Goal: Complete application form

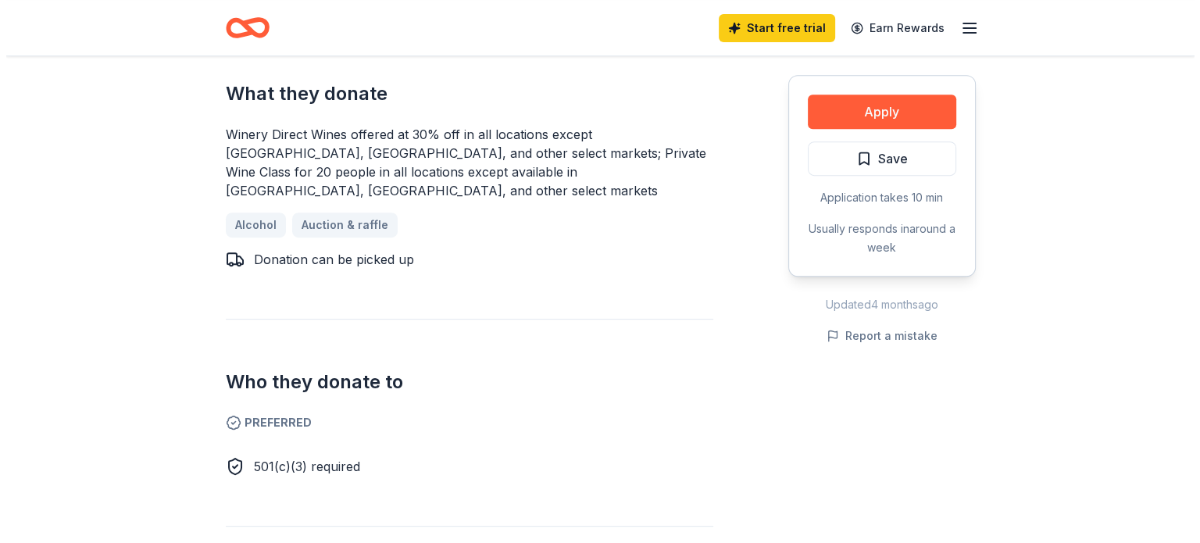
scroll to position [703, 0]
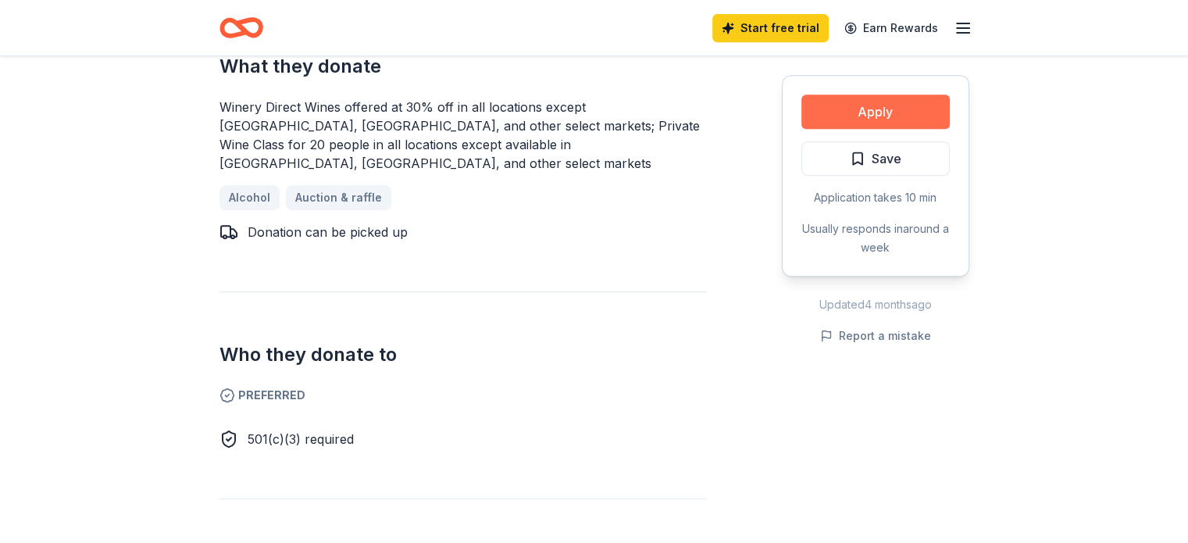
click at [906, 109] on button "Apply" at bounding box center [876, 112] width 148 height 34
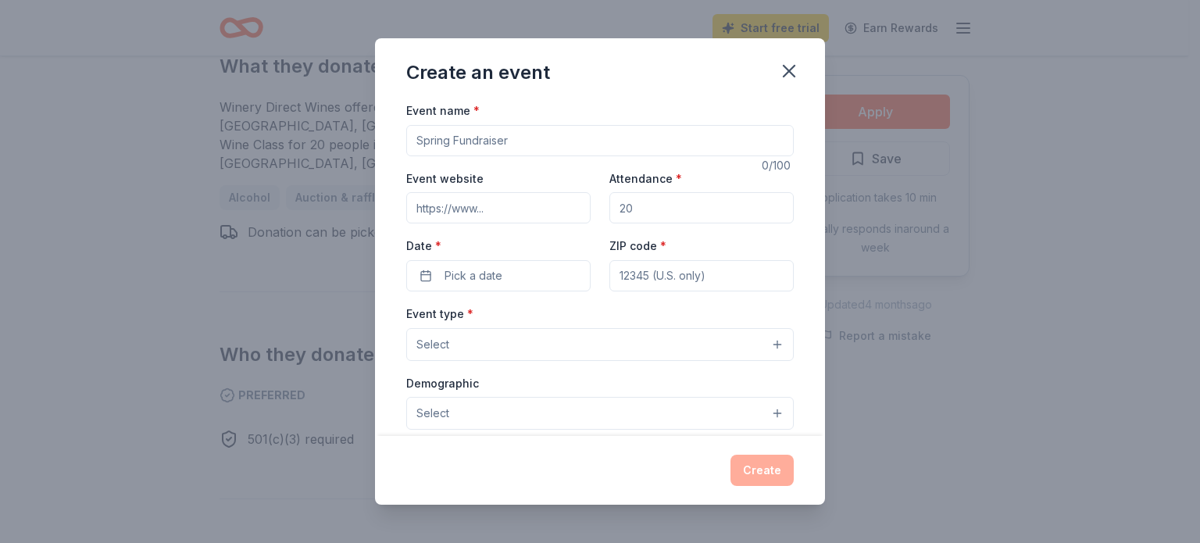
click at [486, 144] on input "Event name *" at bounding box center [600, 140] width 388 height 31
type input "Breakthrough T1D"
drag, startPoint x: 441, startPoint y: 205, endPoint x: 454, endPoint y: 203, distance: 13.5
click at [441, 205] on input "Event website" at bounding box center [498, 207] width 184 height 31
paste input "[URL][DOMAIN_NAME]"
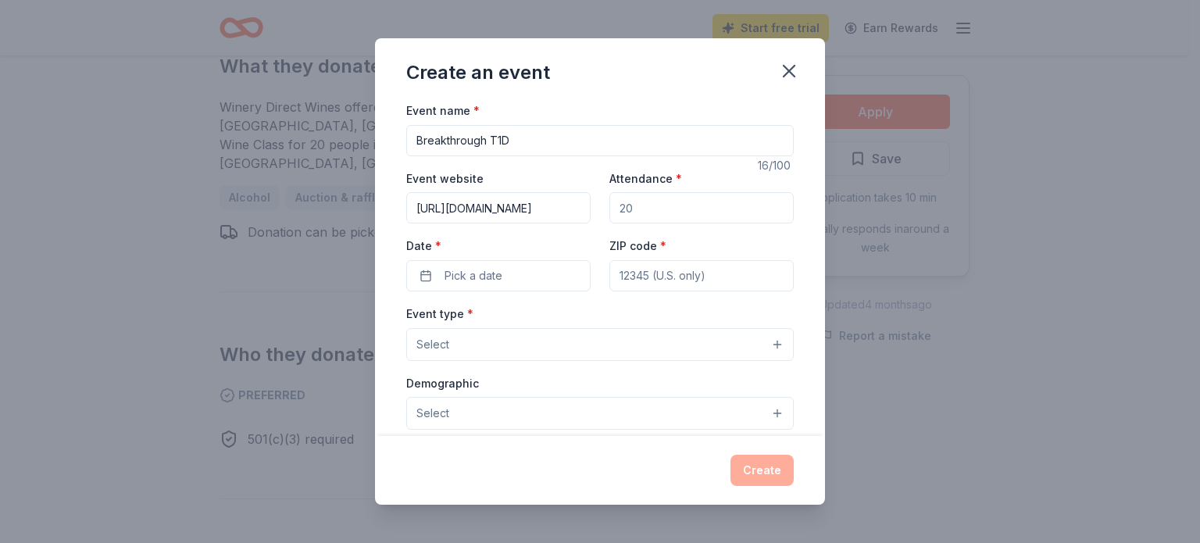
scroll to position [0, 16]
type input "[URL][DOMAIN_NAME]"
click at [517, 341] on button "Select" at bounding box center [600, 344] width 388 height 33
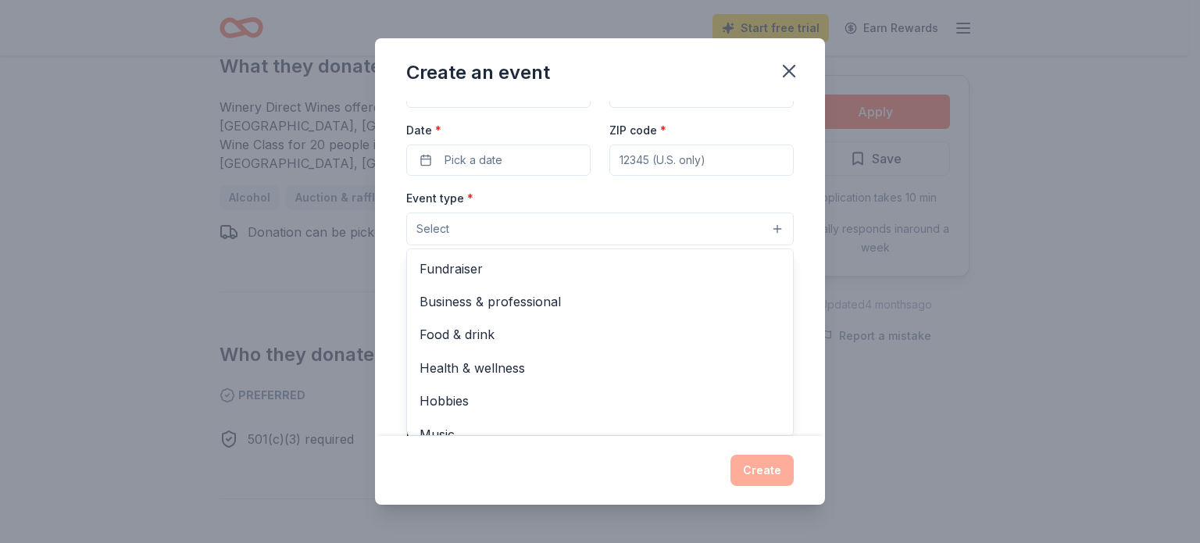
scroll to position [78, 0]
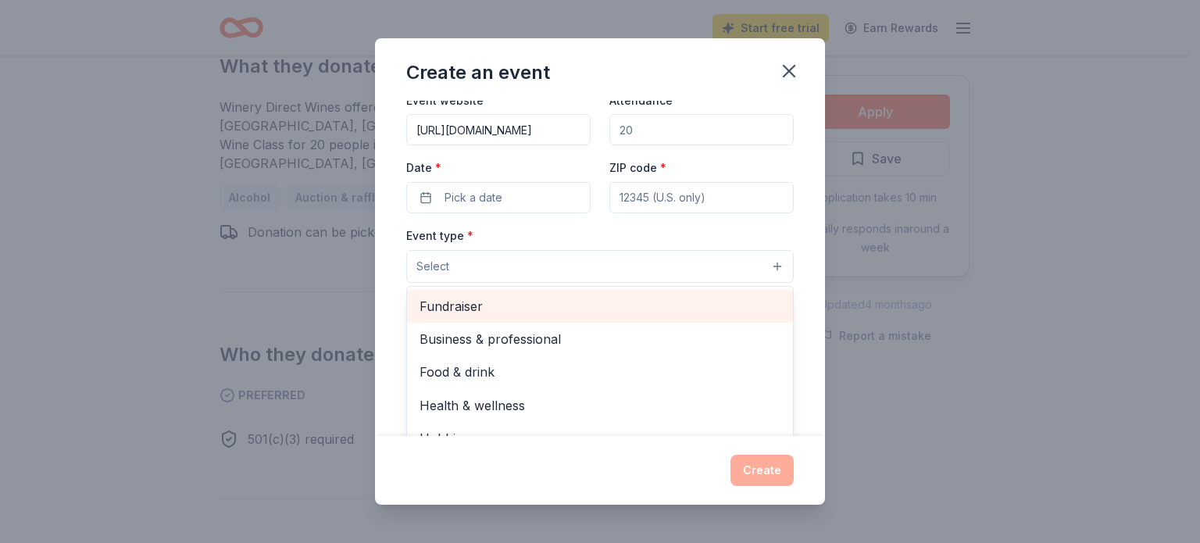
click at [471, 314] on span "Fundraiser" at bounding box center [600, 306] width 361 height 20
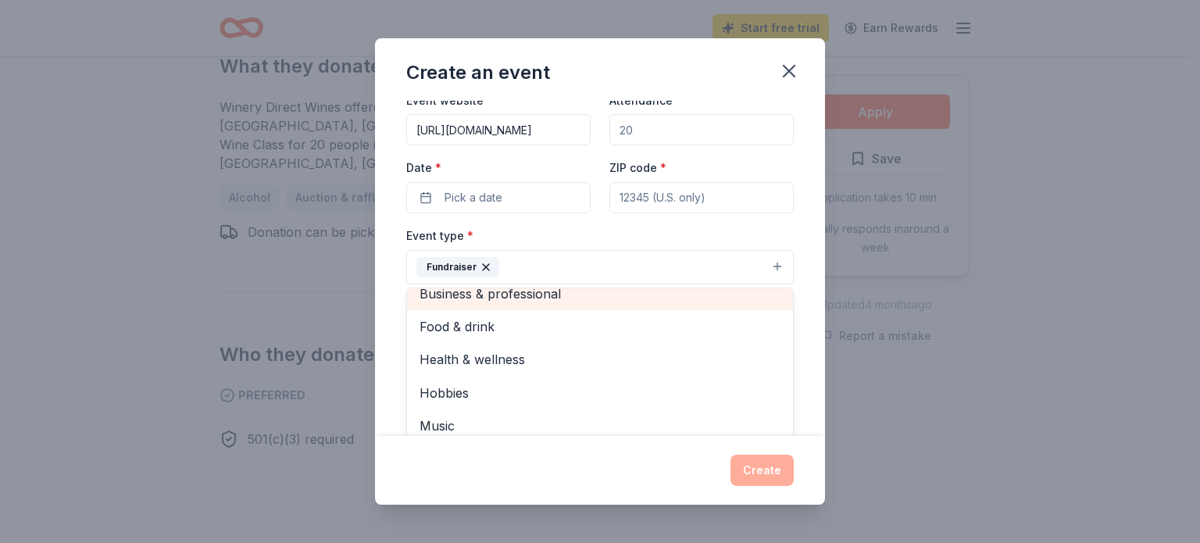
scroll to position [19, 0]
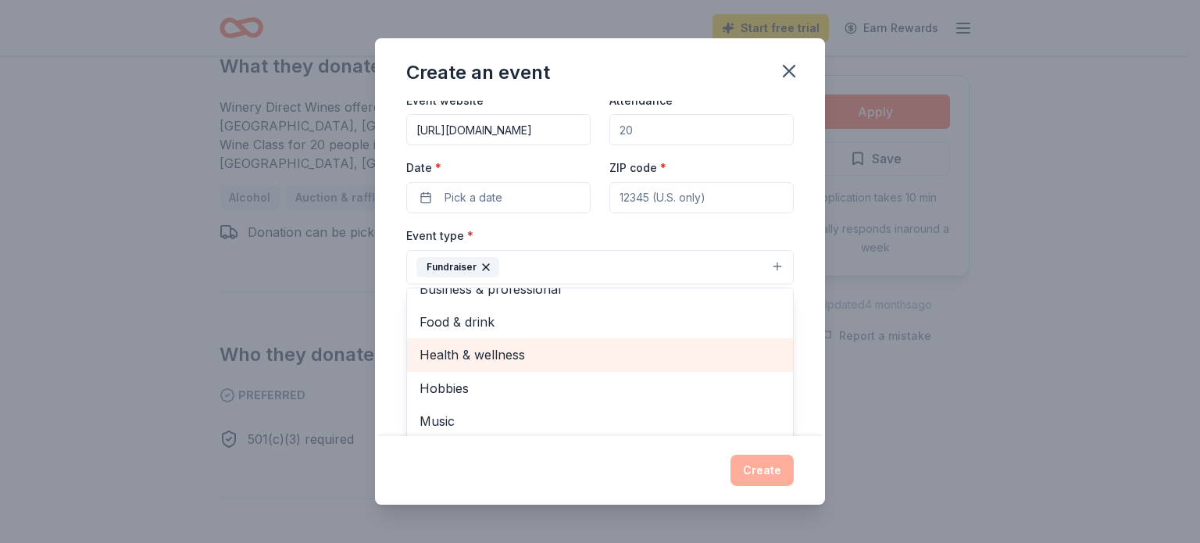
click at [509, 358] on span "Health & wellness" at bounding box center [600, 355] width 361 height 20
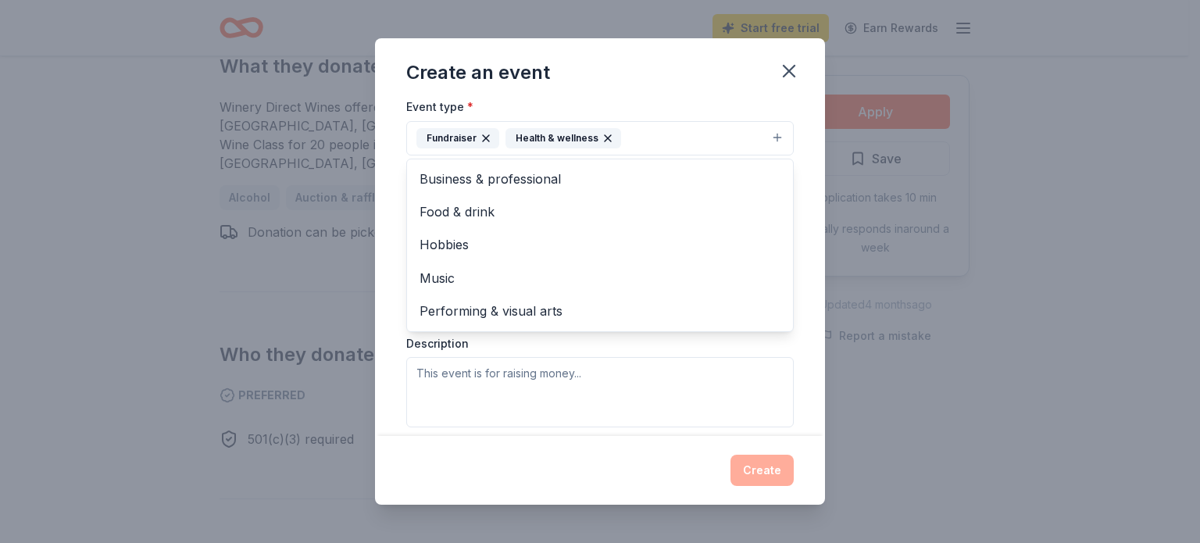
scroll to position [234, 0]
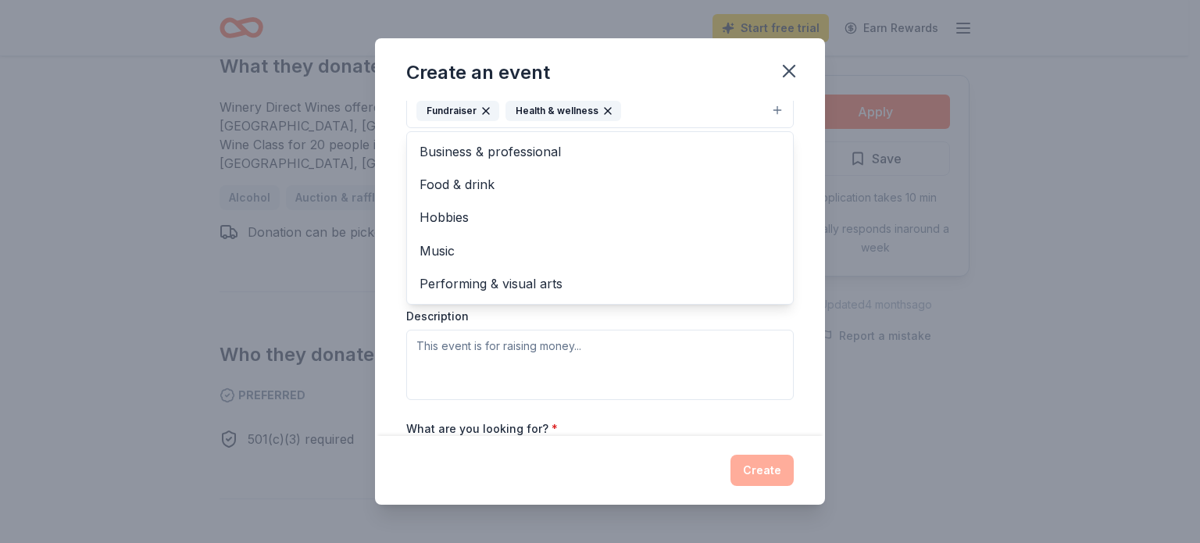
click at [598, 357] on div "Event type * Fundraiser Health & wellness Business & professional Food & drink …" at bounding box center [600, 235] width 388 height 330
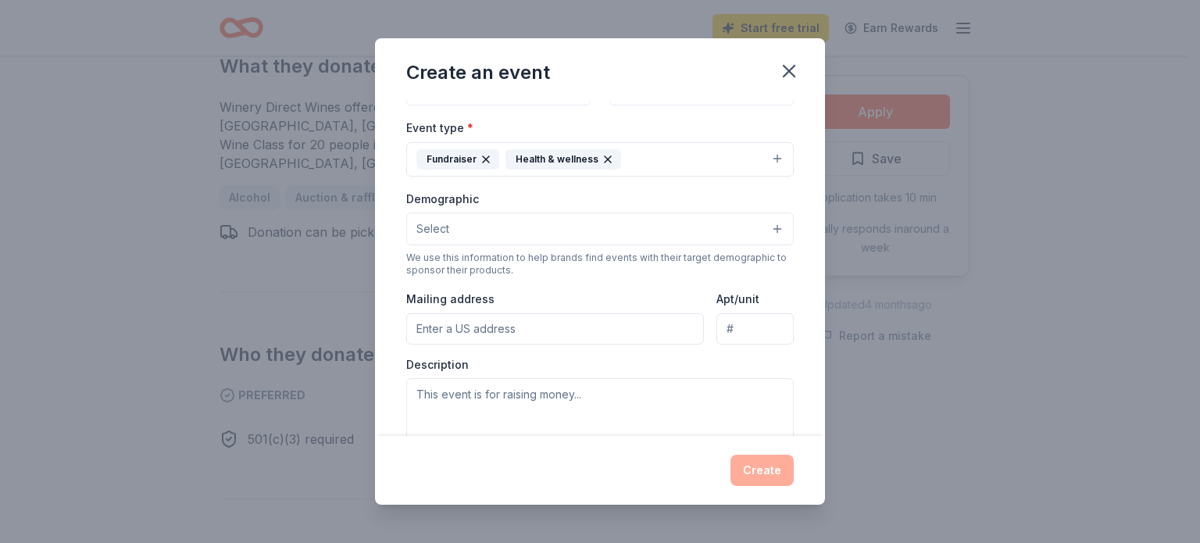
scroll to position [149, 0]
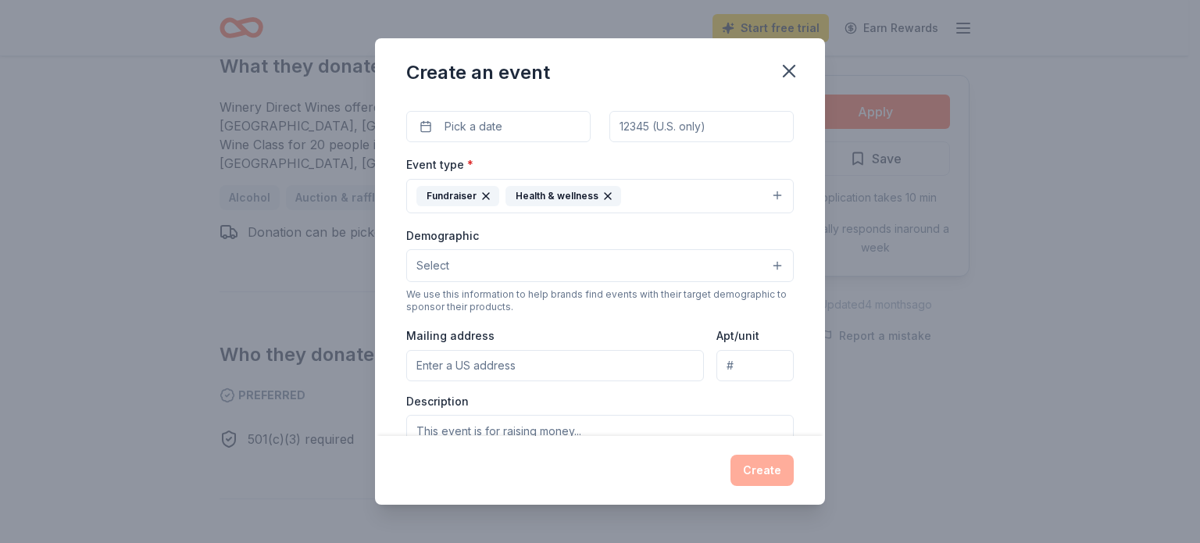
click at [510, 270] on button "Select" at bounding box center [600, 265] width 388 height 33
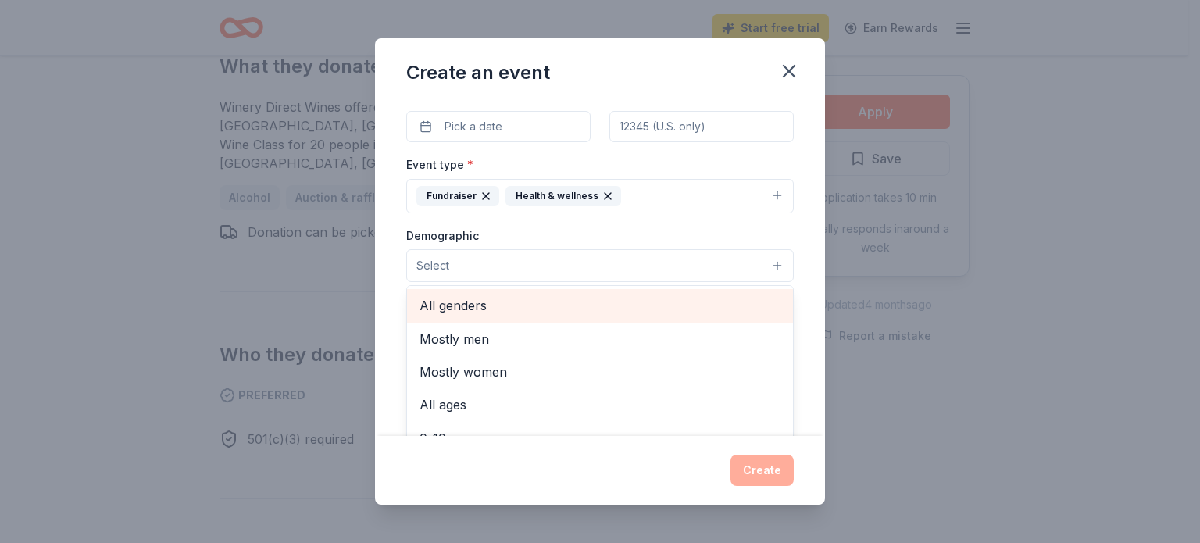
click at [478, 309] on span "All genders" at bounding box center [600, 305] width 361 height 20
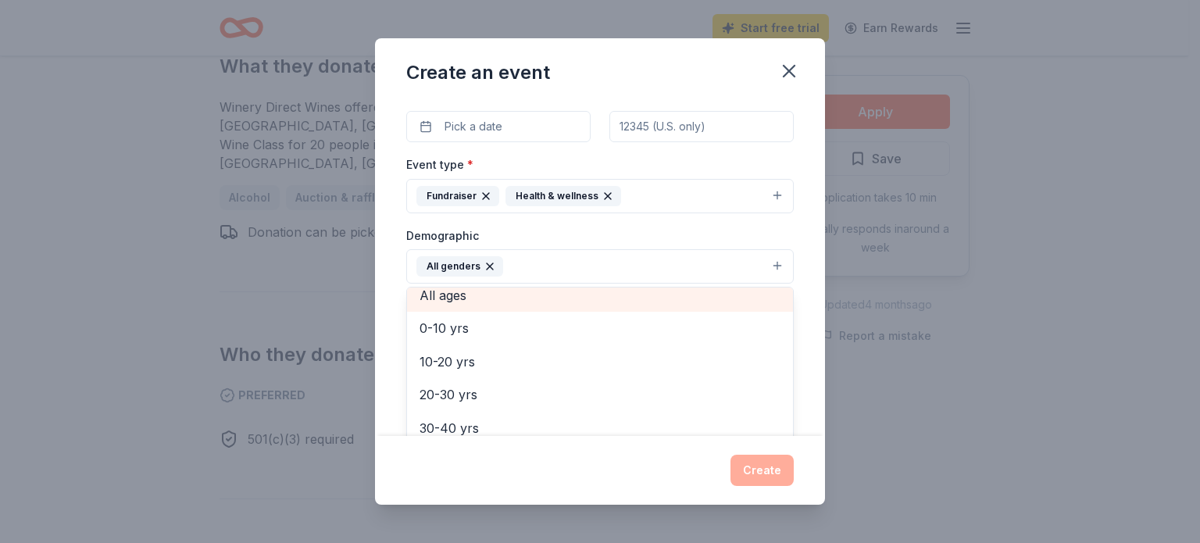
click at [477, 300] on span "All ages" at bounding box center [600, 295] width 361 height 20
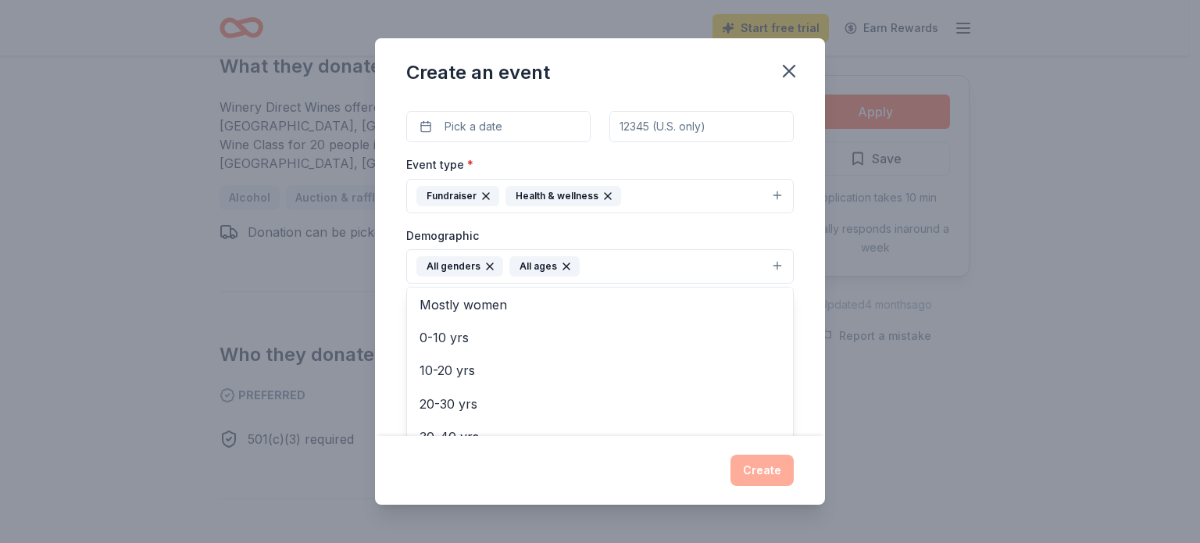
scroll to position [71, 0]
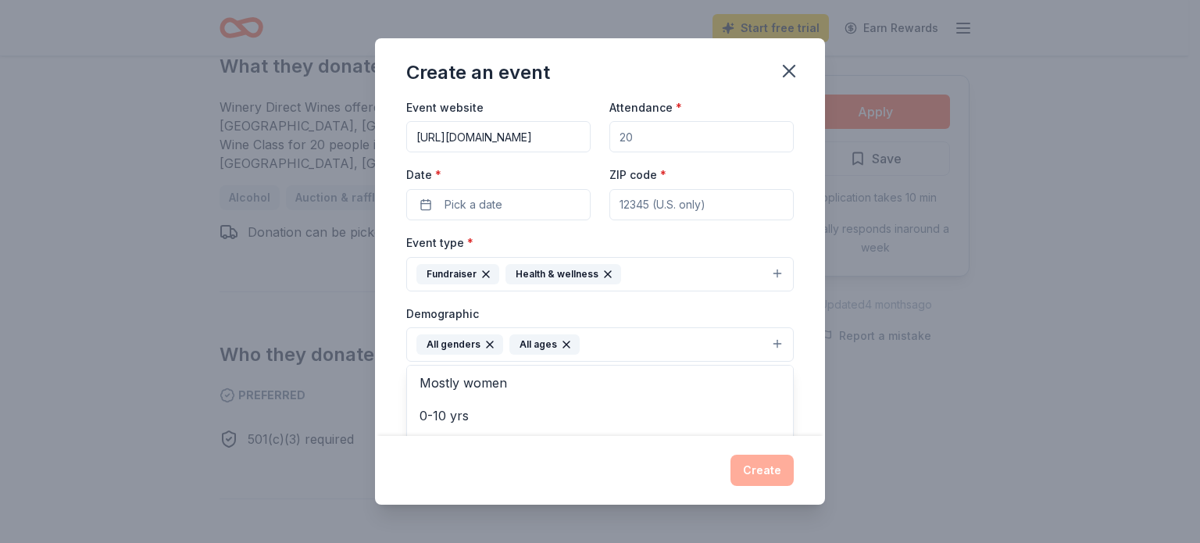
click at [456, 212] on div "Event name * Breakthrough T1D 16 /100 Event website [URL][DOMAIN_NAME] Attendan…" at bounding box center [600, 392] width 388 height 725
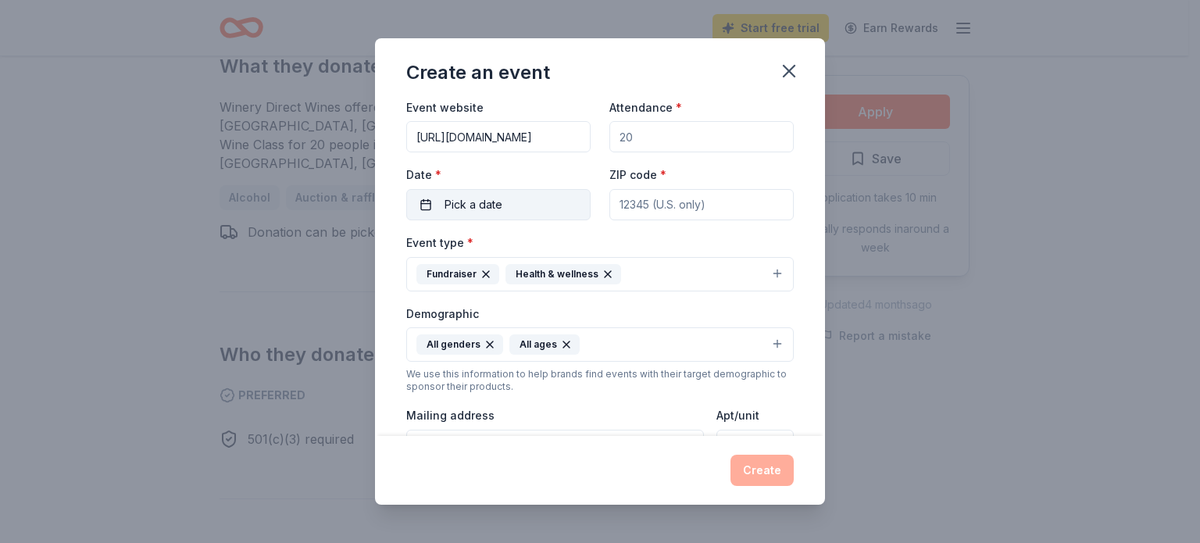
click at [427, 209] on button "Pick a date" at bounding box center [498, 204] width 184 height 31
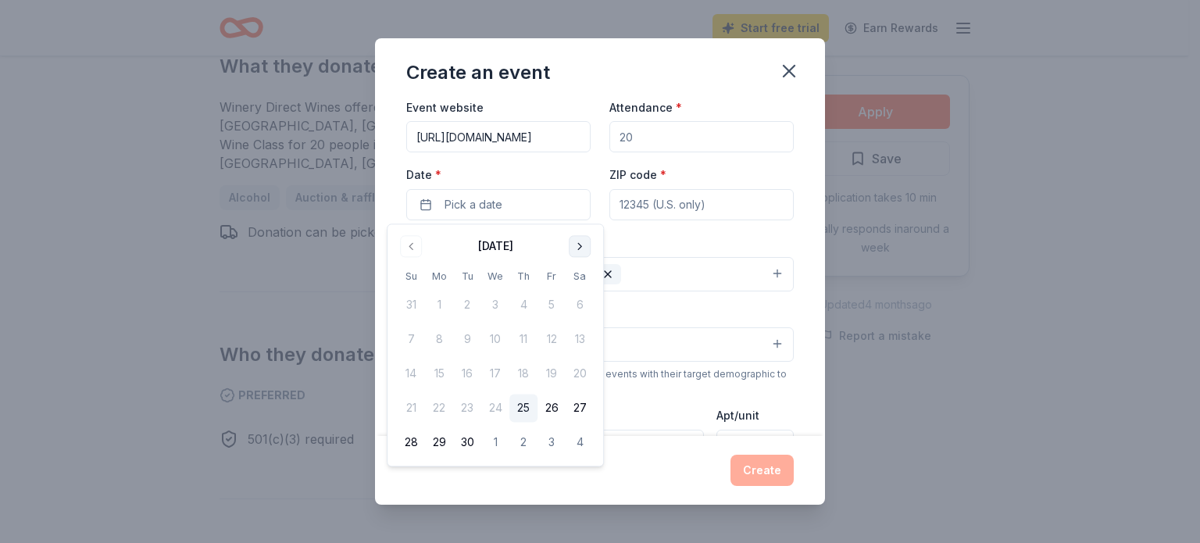
click at [572, 243] on button "Go to next month" at bounding box center [580, 246] width 22 height 22
click at [441, 342] on button "6" at bounding box center [439, 340] width 28 height 28
click at [683, 199] on input "ZIP code *" at bounding box center [701, 204] width 184 height 31
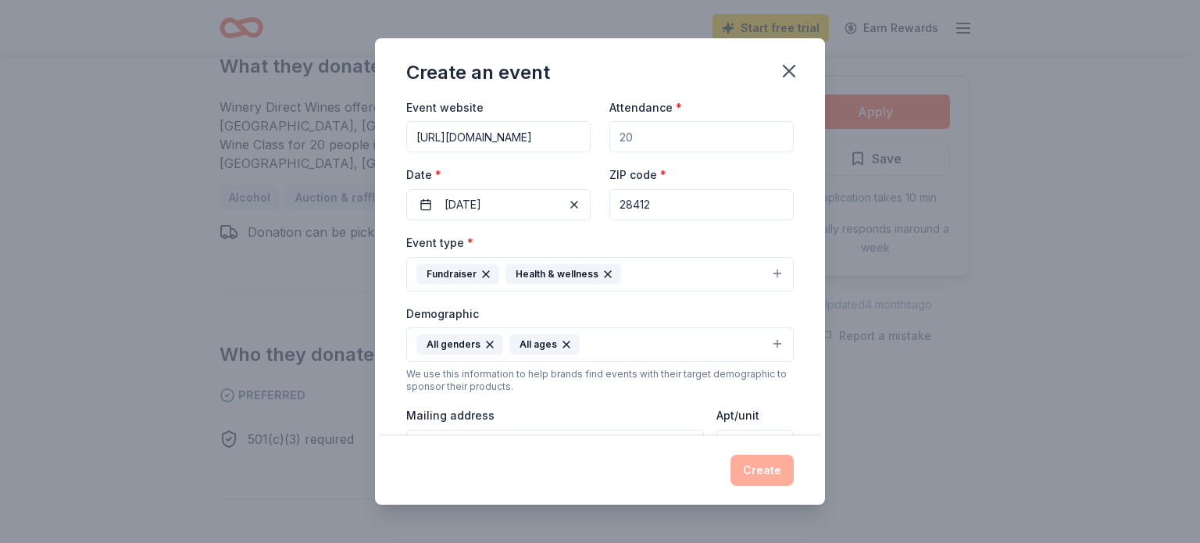
type input "28412"
click at [655, 138] on input "Attendance *" at bounding box center [701, 136] width 184 height 31
type input "2"
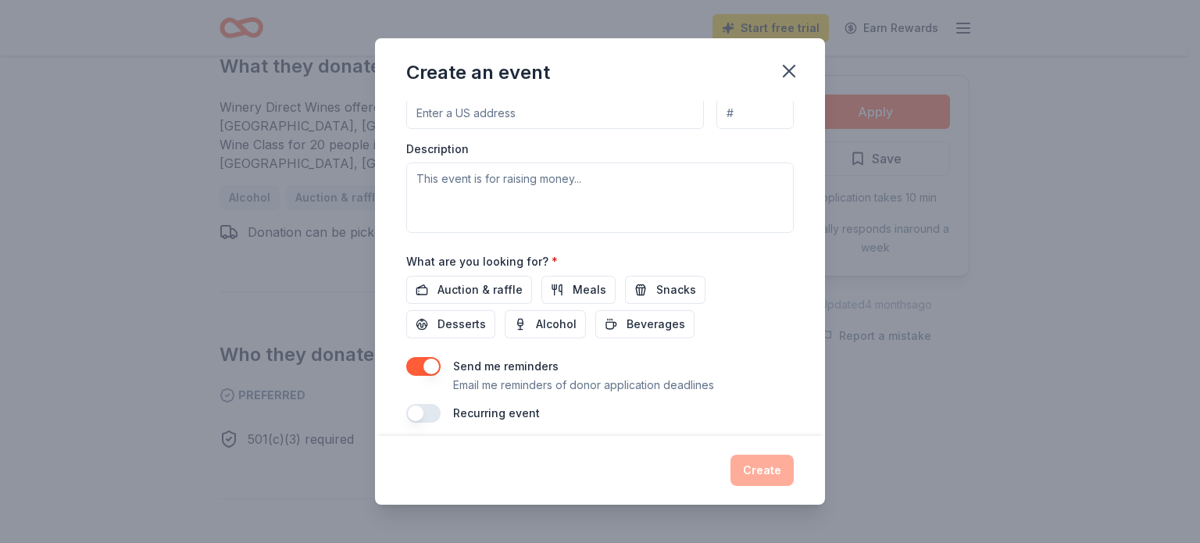
scroll to position [413, 0]
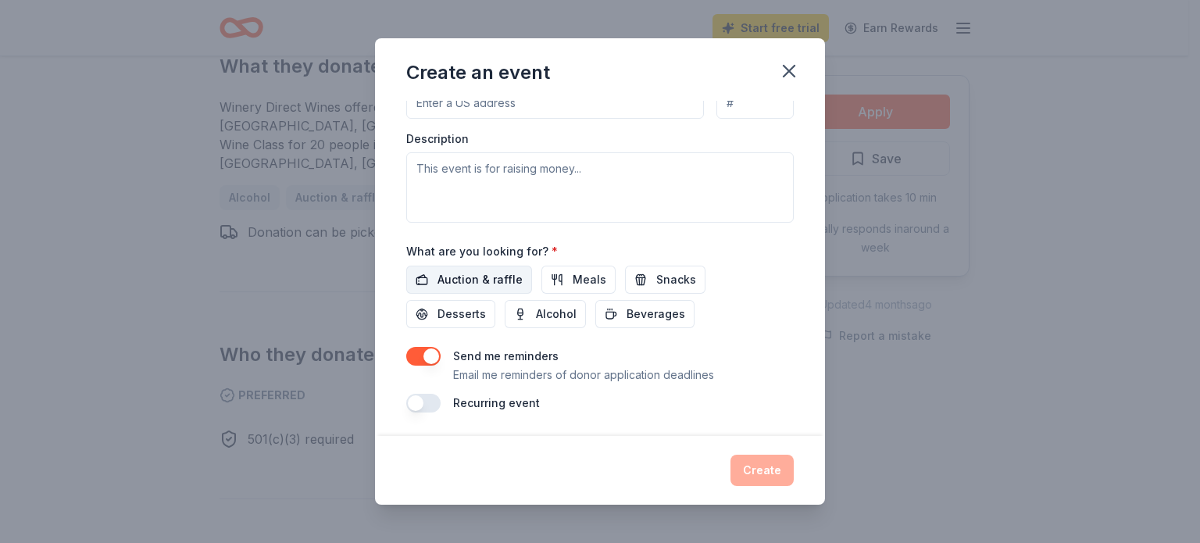
type input "500"
click at [486, 280] on span "Auction & raffle" at bounding box center [480, 279] width 85 height 19
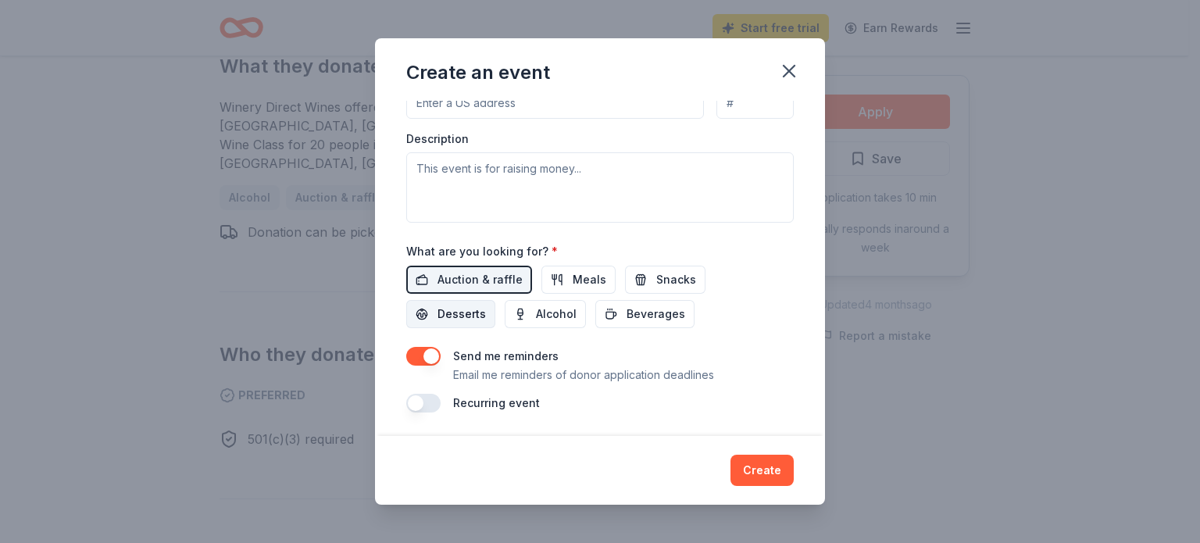
click at [458, 309] on span "Desserts" at bounding box center [462, 314] width 48 height 19
click at [575, 277] on span "Meals" at bounding box center [590, 279] width 34 height 19
click at [573, 277] on span "Meals" at bounding box center [590, 279] width 34 height 19
click at [546, 306] on span "Alcohol" at bounding box center [556, 314] width 41 height 19
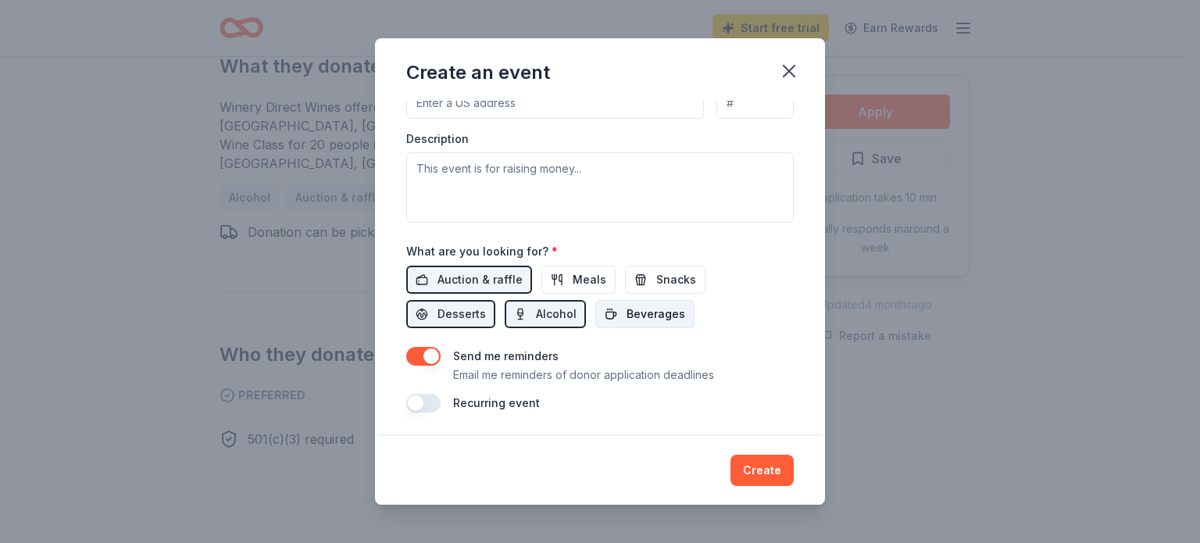
click at [653, 316] on span "Beverages" at bounding box center [656, 314] width 59 height 19
click at [462, 302] on button "Desserts" at bounding box center [450, 314] width 89 height 28
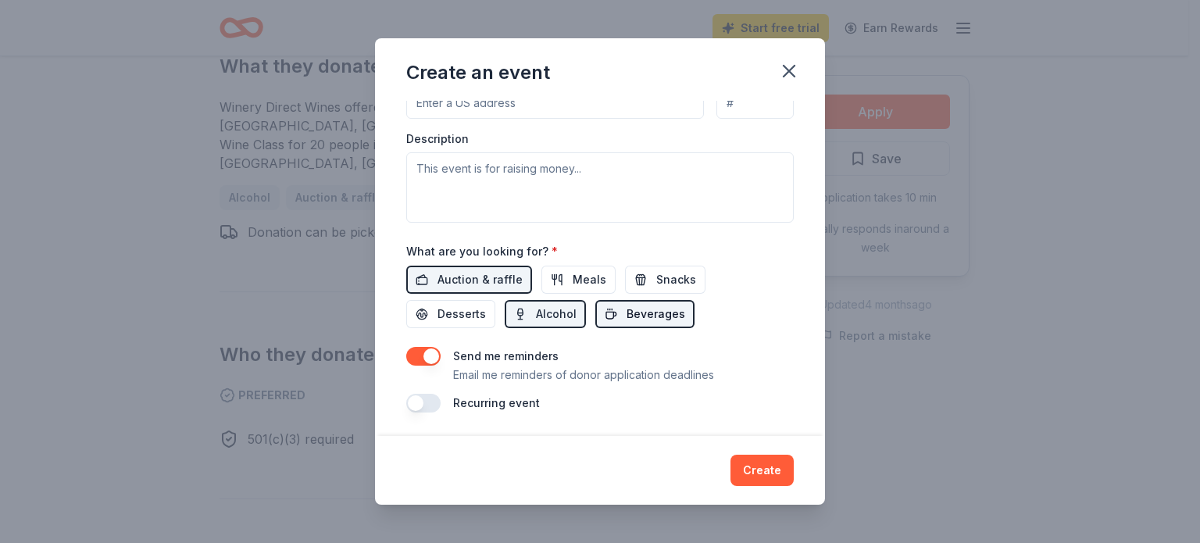
click at [628, 311] on span "Beverages" at bounding box center [656, 314] width 59 height 19
click at [770, 470] on button "Create" at bounding box center [762, 470] width 63 height 31
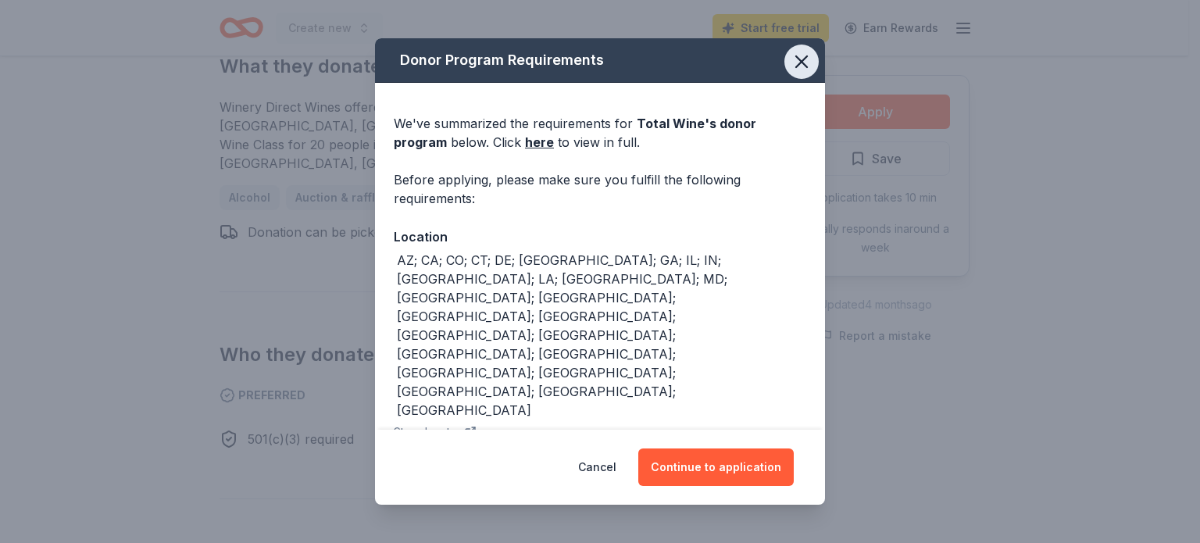
click at [791, 64] on icon "button" at bounding box center [802, 62] width 22 height 22
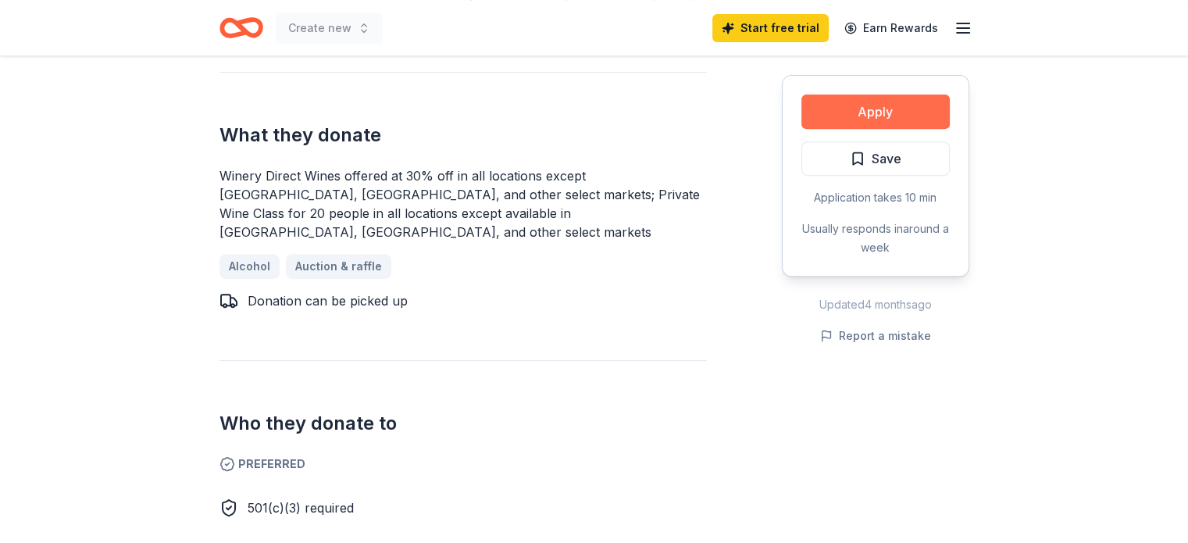
scroll to position [625, 0]
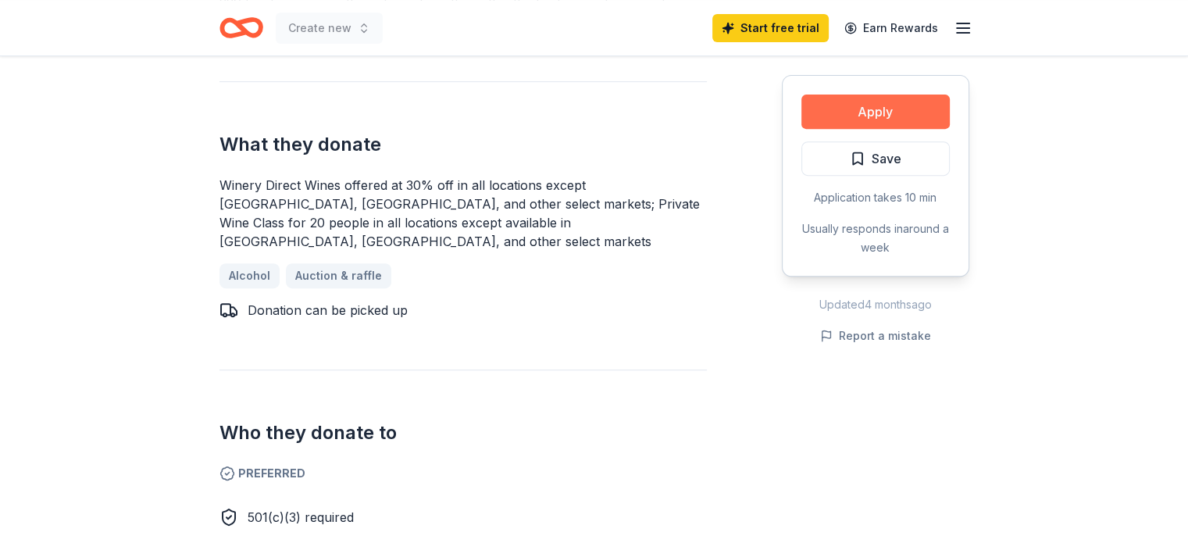
click at [874, 112] on button "Apply" at bounding box center [876, 112] width 148 height 34
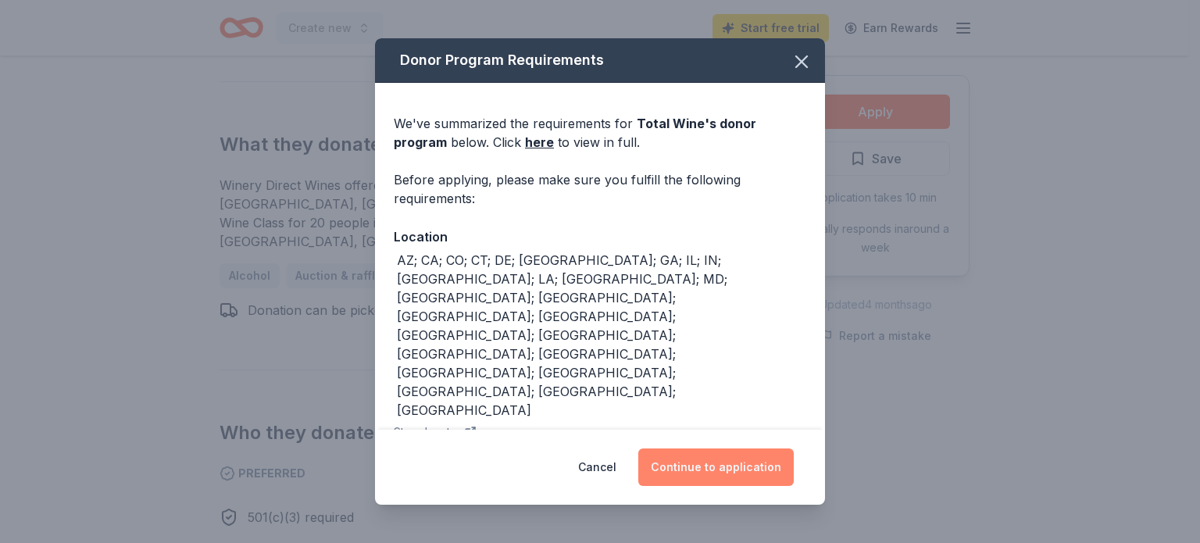
click at [740, 462] on button "Continue to application" at bounding box center [715, 467] width 155 height 38
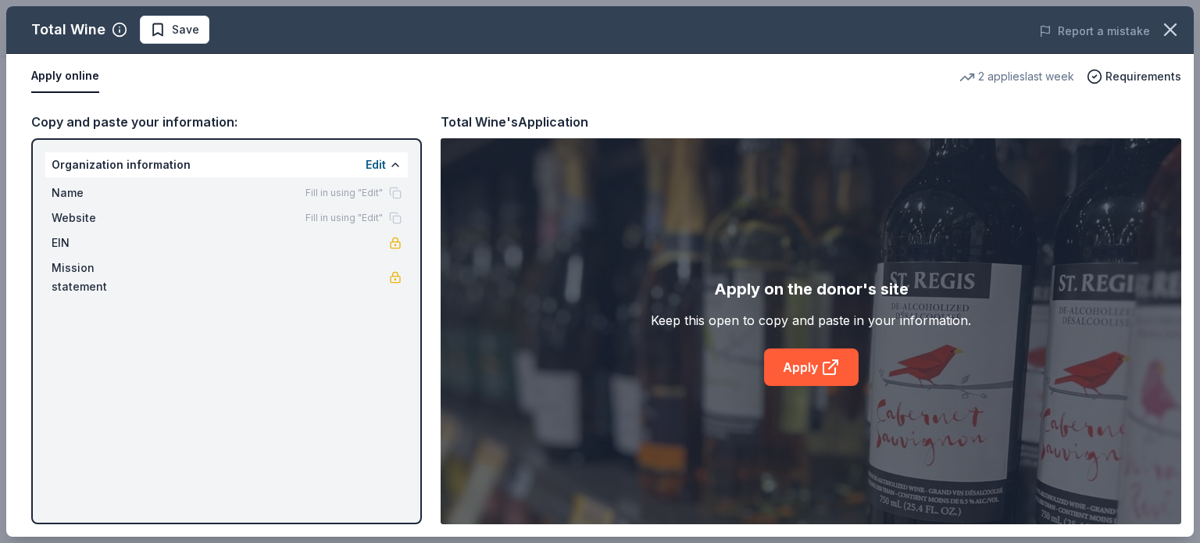
click at [243, 160] on div "Total Wine Save Report a mistake Apply online 2 applies last week Requirements …" at bounding box center [600, 271] width 1188 height 531
click at [377, 165] on div "Total Wine Save Report a mistake Apply online 2 applies last week Requirements …" at bounding box center [600, 271] width 1188 height 531
click at [113, 273] on div "Total Wine Save Report a mistake Apply online 2 applies last week Requirements …" at bounding box center [600, 271] width 1188 height 531
click at [74, 214] on div "Total Wine Save Report a mistake Apply online 2 applies last week Requirements …" at bounding box center [600, 271] width 1188 height 531
drag, startPoint x: 347, startPoint y: 205, endPoint x: 344, endPoint y: 220, distance: 14.4
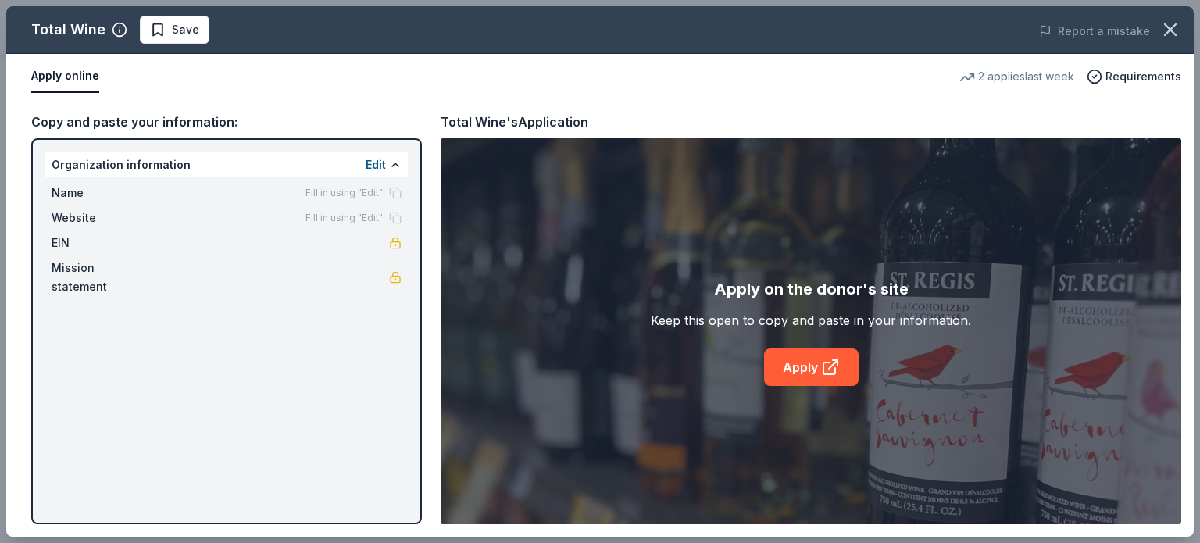
click at [347, 205] on div "Total Wine Save Report a mistake Apply online 2 applies last week Requirements …" at bounding box center [600, 271] width 1188 height 531
drag, startPoint x: 370, startPoint y: 165, endPoint x: 358, endPoint y: 163, distance: 12.6
click at [364, 163] on div "Total Wine Save Report a mistake Apply online 2 applies last week Requirements …" at bounding box center [600, 271] width 1188 height 531
click at [147, 165] on div "Total Wine Save Report a mistake Apply online 2 applies last week Requirements …" at bounding box center [600, 271] width 1188 height 531
click at [151, 163] on div "Total Wine Save Report a mistake Apply online 2 applies last week Requirements …" at bounding box center [600, 271] width 1188 height 531
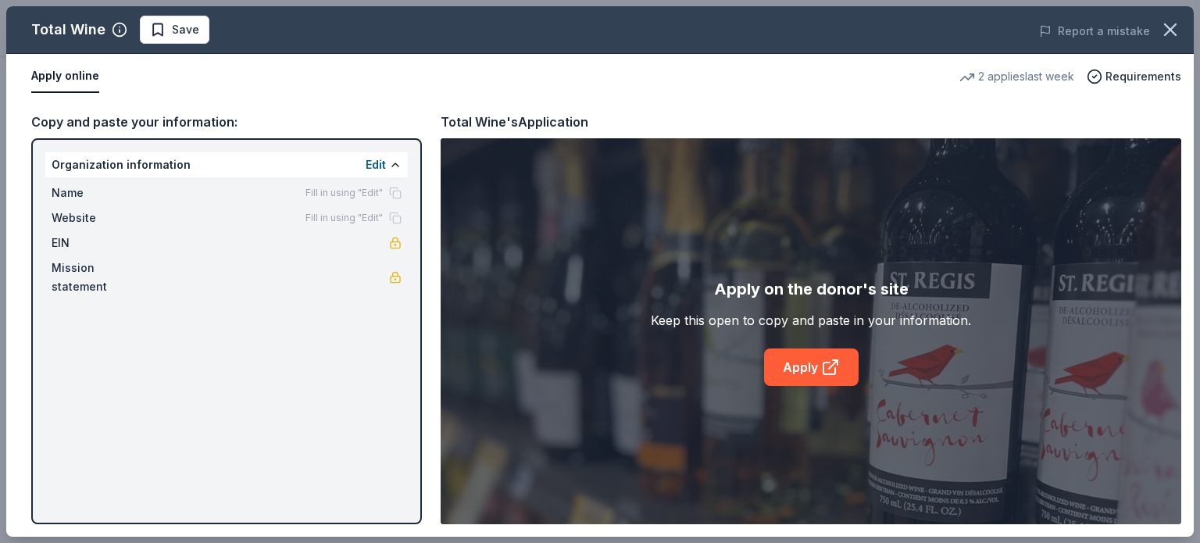
click at [366, 162] on div "Total Wine Save Report a mistake Apply online 2 applies last week Requirements …" at bounding box center [600, 271] width 1188 height 531
click at [394, 165] on div "Total Wine Save Report a mistake Apply online 2 applies last week Requirements …" at bounding box center [600, 271] width 1188 height 531
click at [395, 164] on div "Total Wine Save Report a mistake Apply online 2 applies last week Requirements …" at bounding box center [600, 271] width 1188 height 531
click at [395, 162] on div "Total Wine Save Report a mistake Apply online 2 applies last week Requirements …" at bounding box center [600, 271] width 1188 height 531
click at [1169, 26] on icon "button" at bounding box center [1170, 30] width 22 height 22
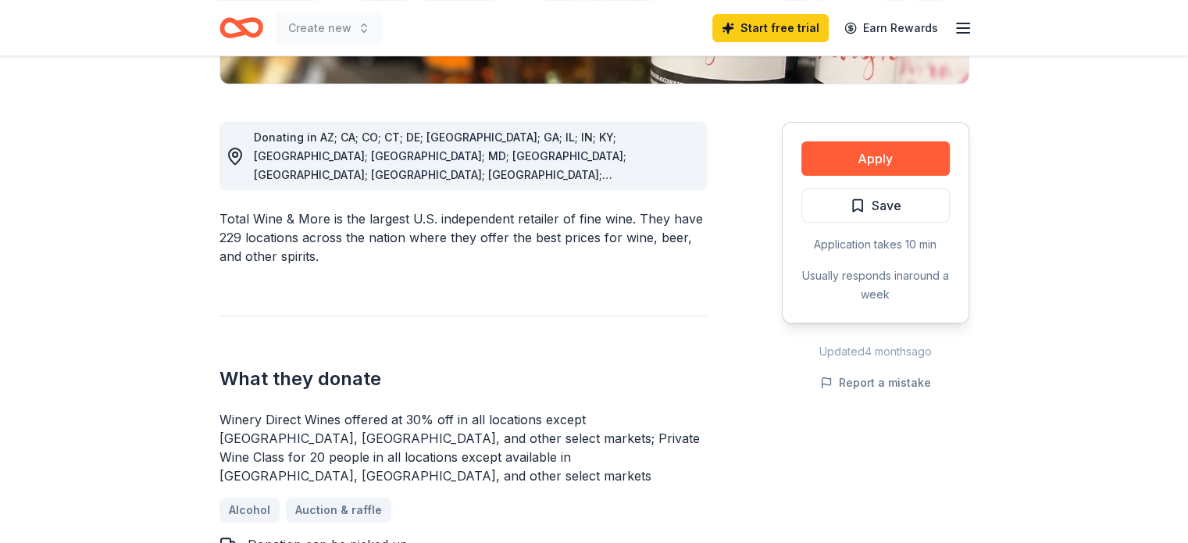
scroll to position [391, 0]
